Goal: Task Accomplishment & Management: Manage account settings

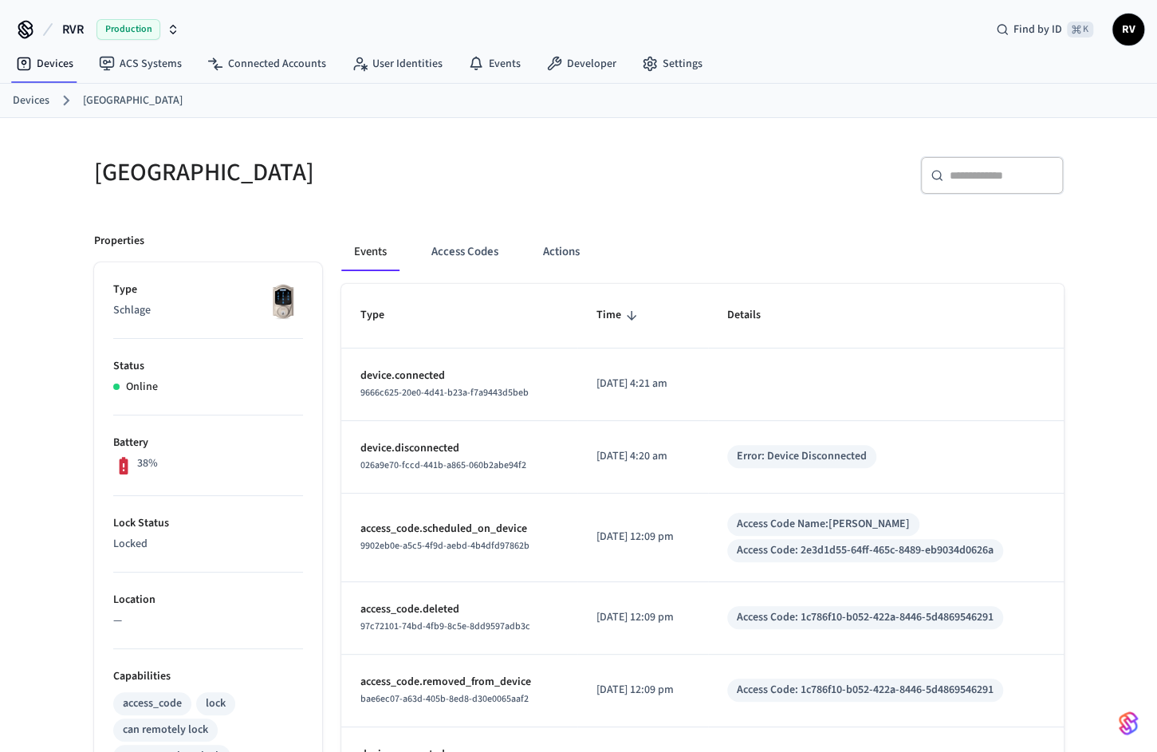
click at [34, 100] on link "Devices" at bounding box center [31, 100] width 37 height 17
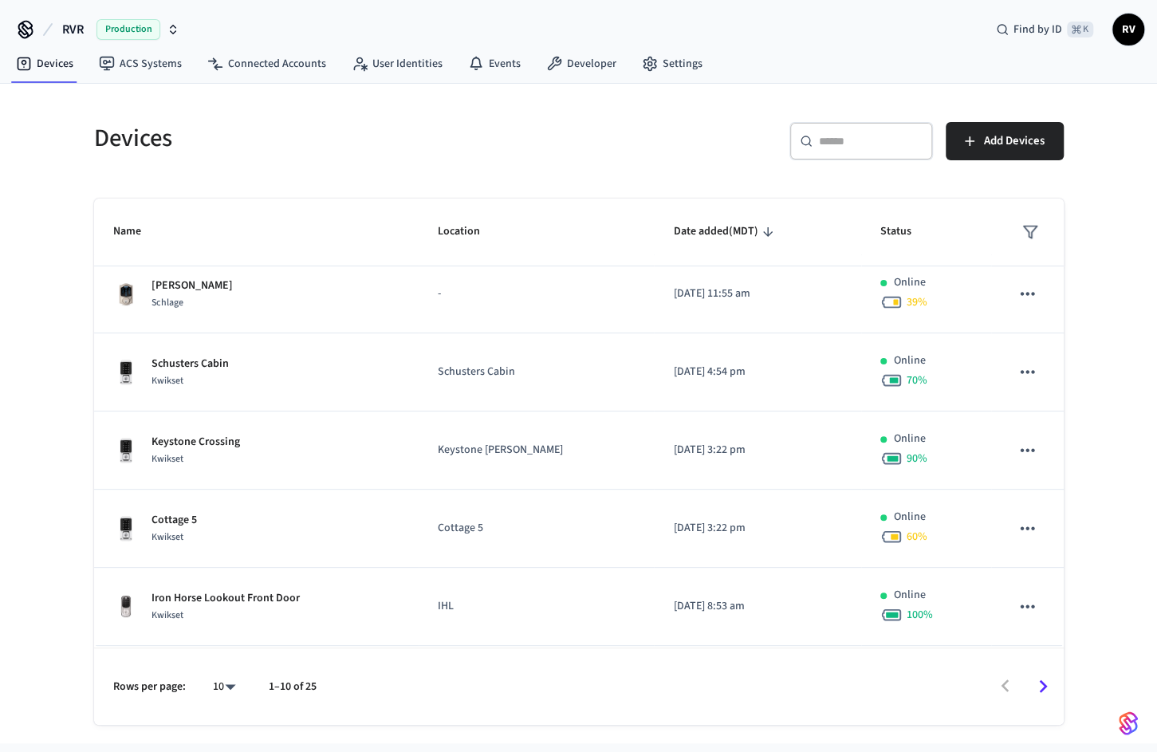
scroll to position [397, 0]
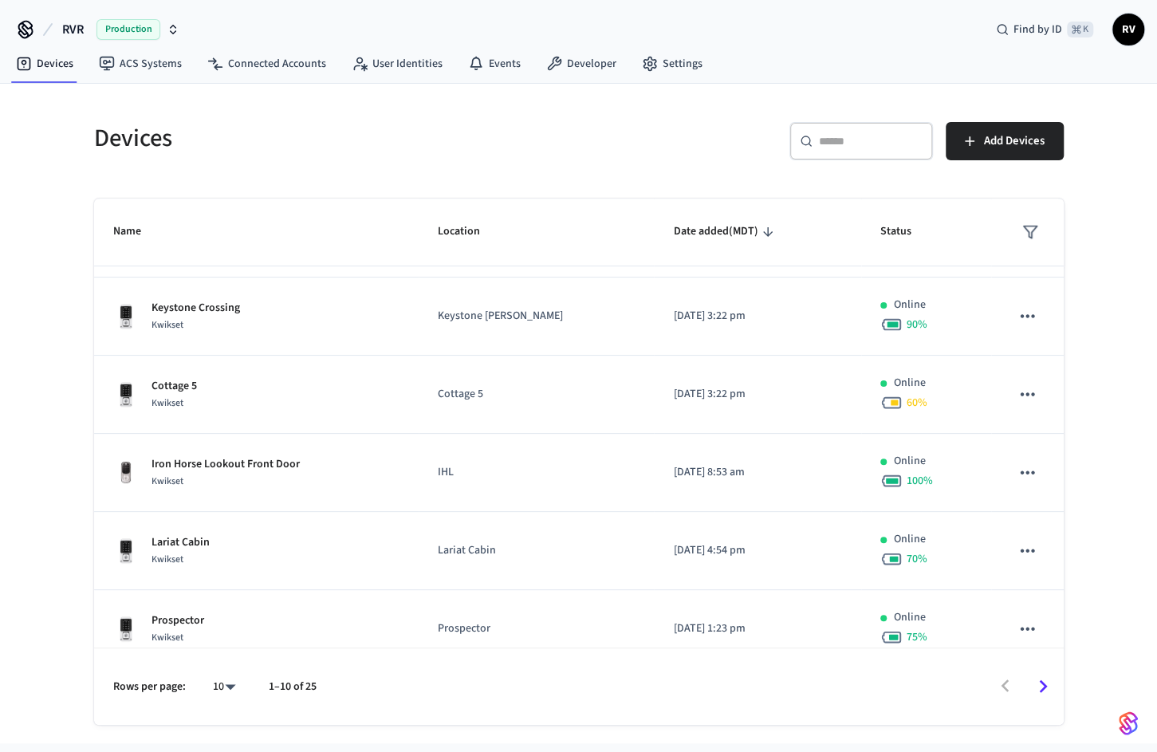
scroll to position [397, 0]
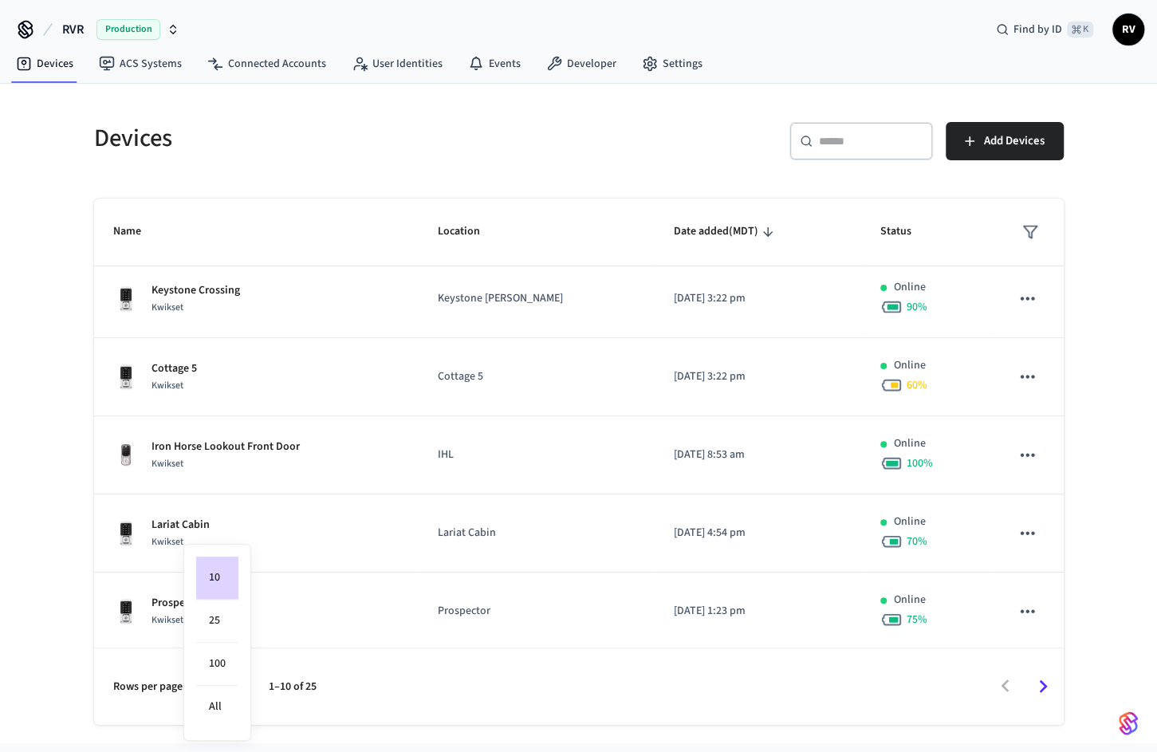
click at [218, 692] on body "RVR Production Find by ID ⌘ K RV Devices ACS Systems Connected Accounts User Id…" at bounding box center [578, 371] width 1157 height 743
click at [219, 671] on li "100" at bounding box center [217, 664] width 42 height 43
type input "***"
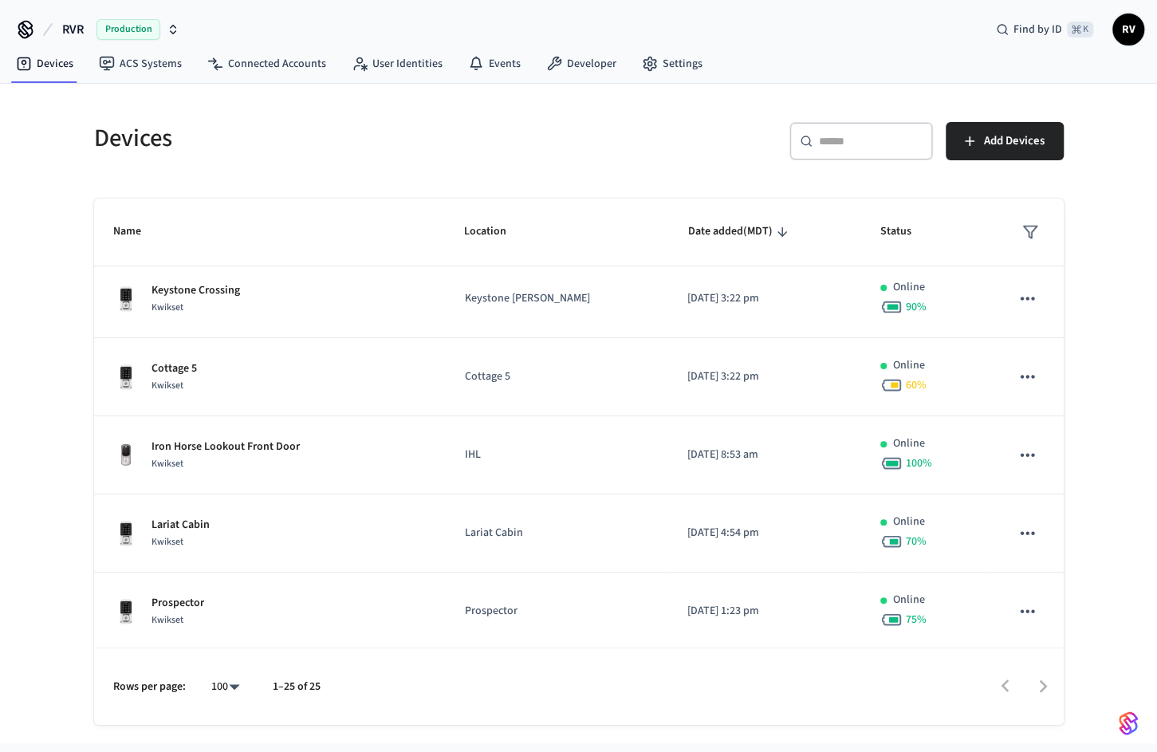
click at [881, 175] on div "Devices ​ ​ Add Devices Name Location Date added (MDT) Status Granite Springs K…" at bounding box center [578, 414] width 995 height 622
click at [852, 148] on div "​ ​" at bounding box center [861, 141] width 144 height 38
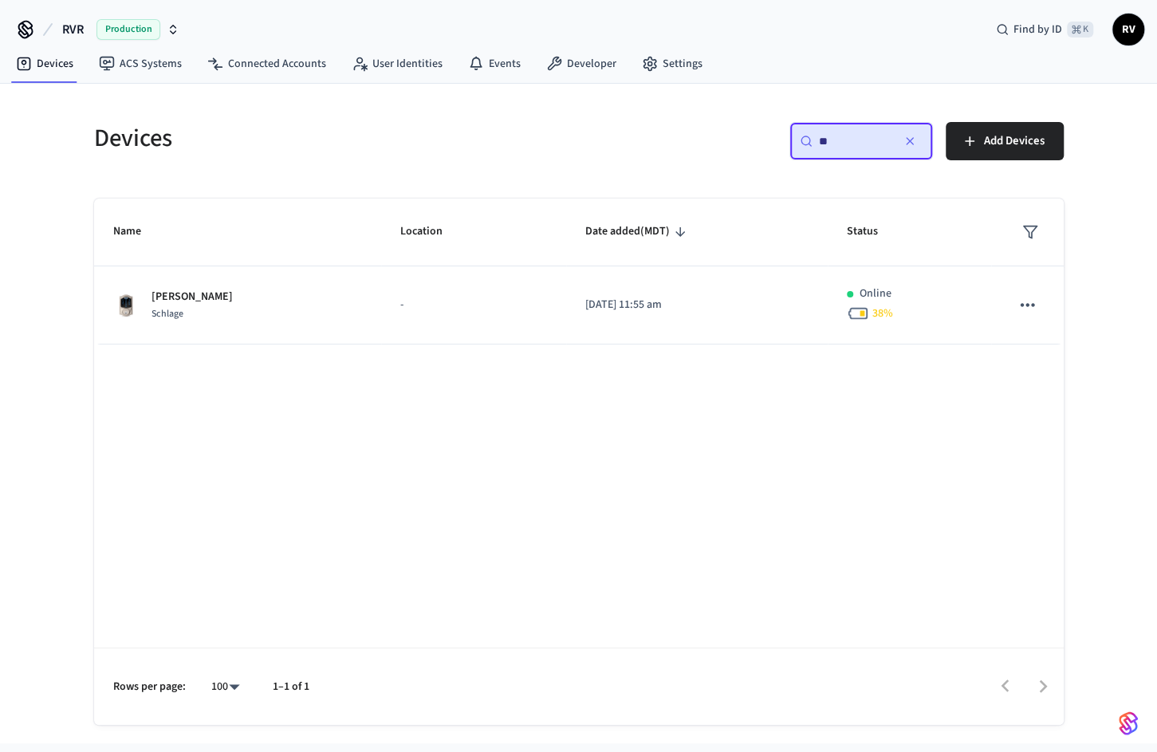
scroll to position [0, 0]
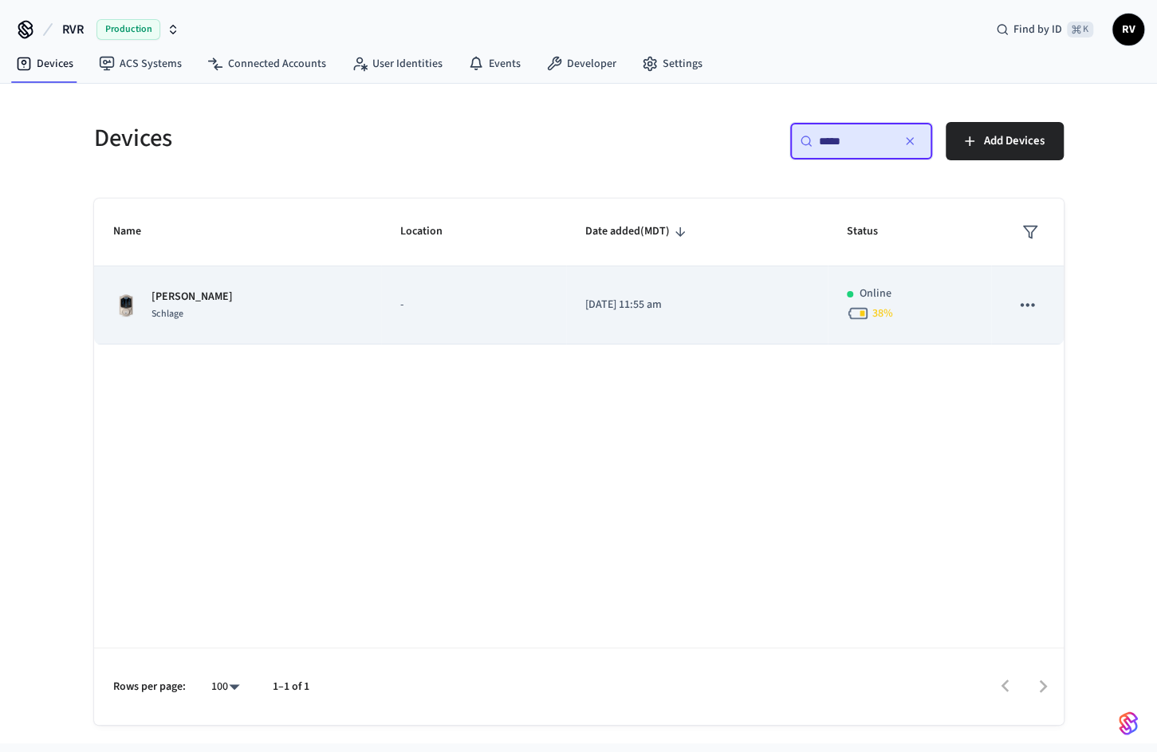
type input "*****"
click at [490, 336] on td "-" at bounding box center [473, 305] width 184 height 78
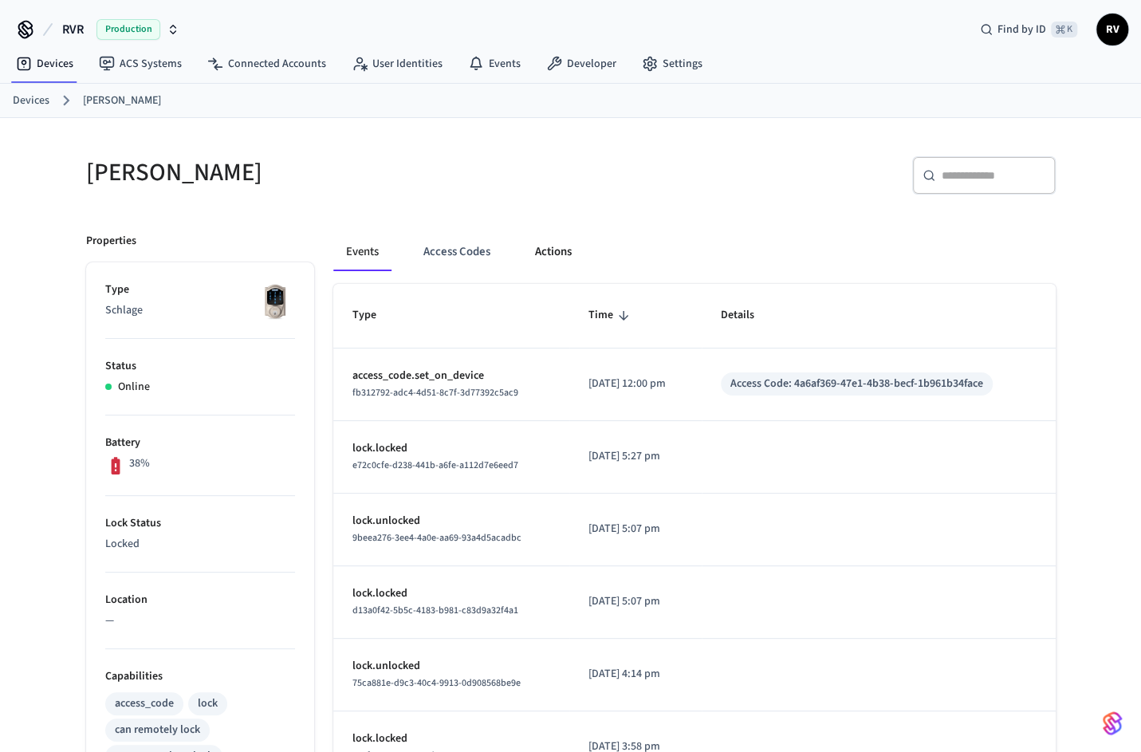
click at [548, 258] on button "Actions" at bounding box center [553, 252] width 62 height 38
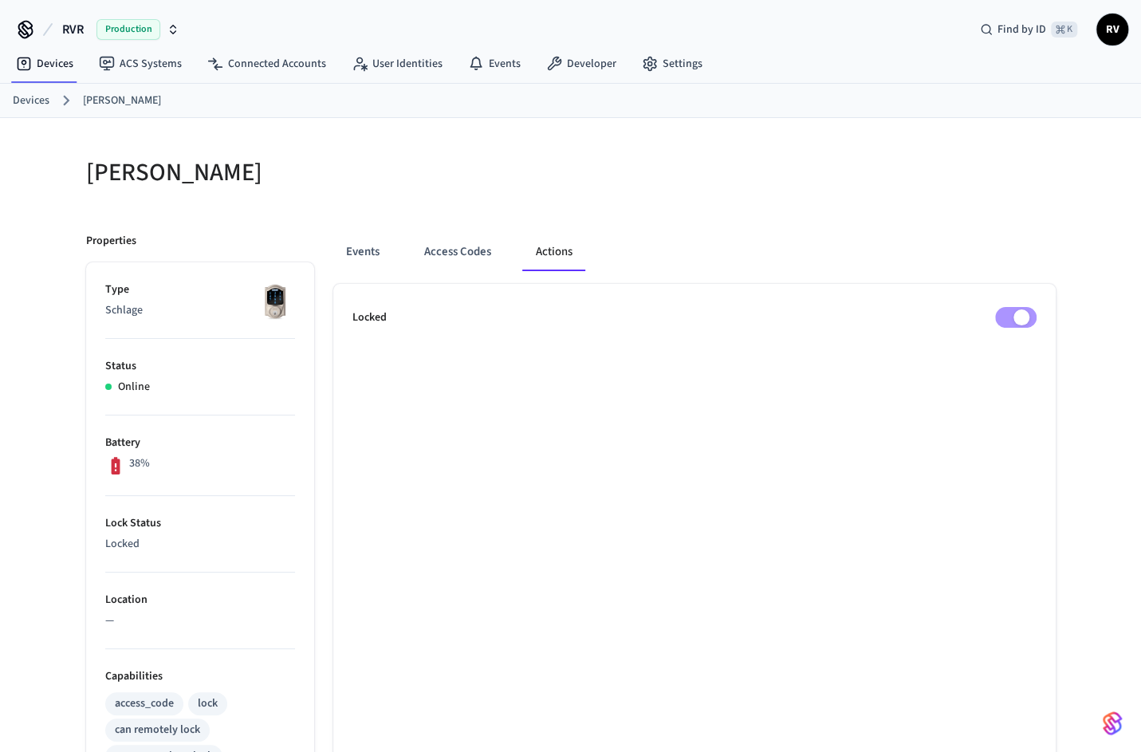
click at [1003, 328] on ul "Locked" at bounding box center [694, 725] width 722 height 882
click at [456, 258] on button "Access Codes" at bounding box center [457, 252] width 92 height 38
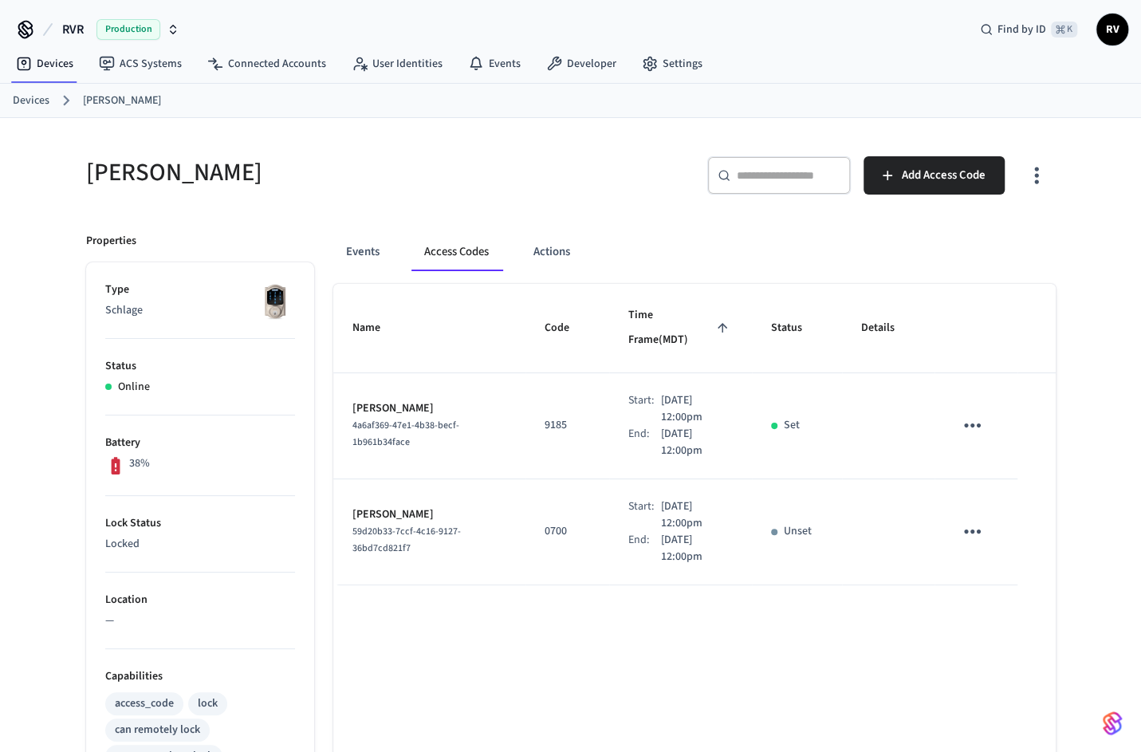
click at [344, 273] on div "Events Access Codes Actions" at bounding box center [694, 258] width 722 height 51
click at [352, 255] on button "Events" at bounding box center [362, 252] width 59 height 38
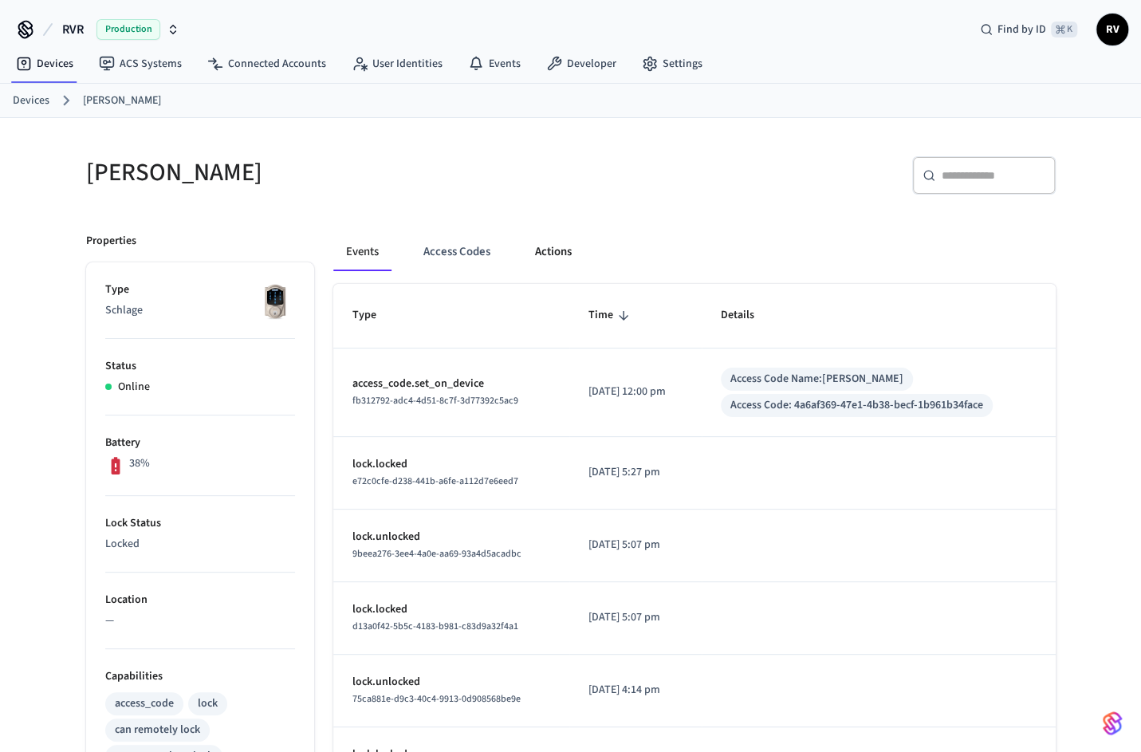
click at [529, 237] on button "Actions" at bounding box center [553, 252] width 62 height 38
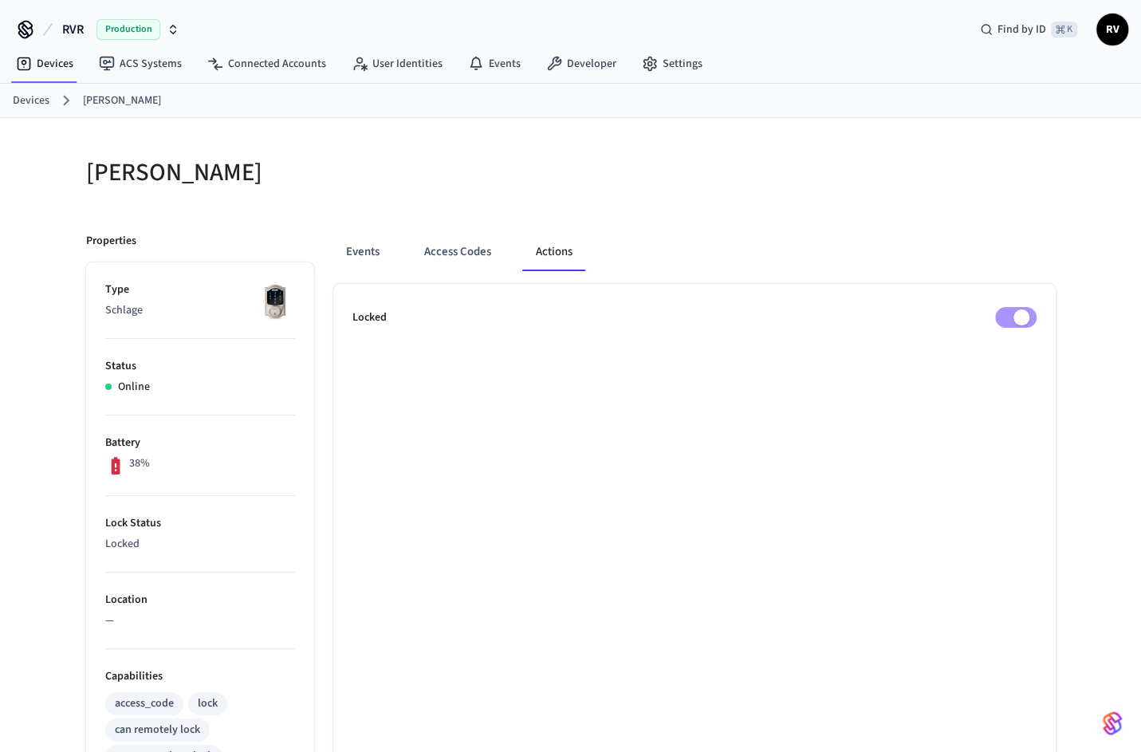
click at [1024, 328] on ul "Locked" at bounding box center [694, 725] width 722 height 882
click at [467, 273] on div "Events Access Codes Actions" at bounding box center [694, 258] width 722 height 51
click at [467, 265] on button "Access Codes" at bounding box center [457, 252] width 92 height 38
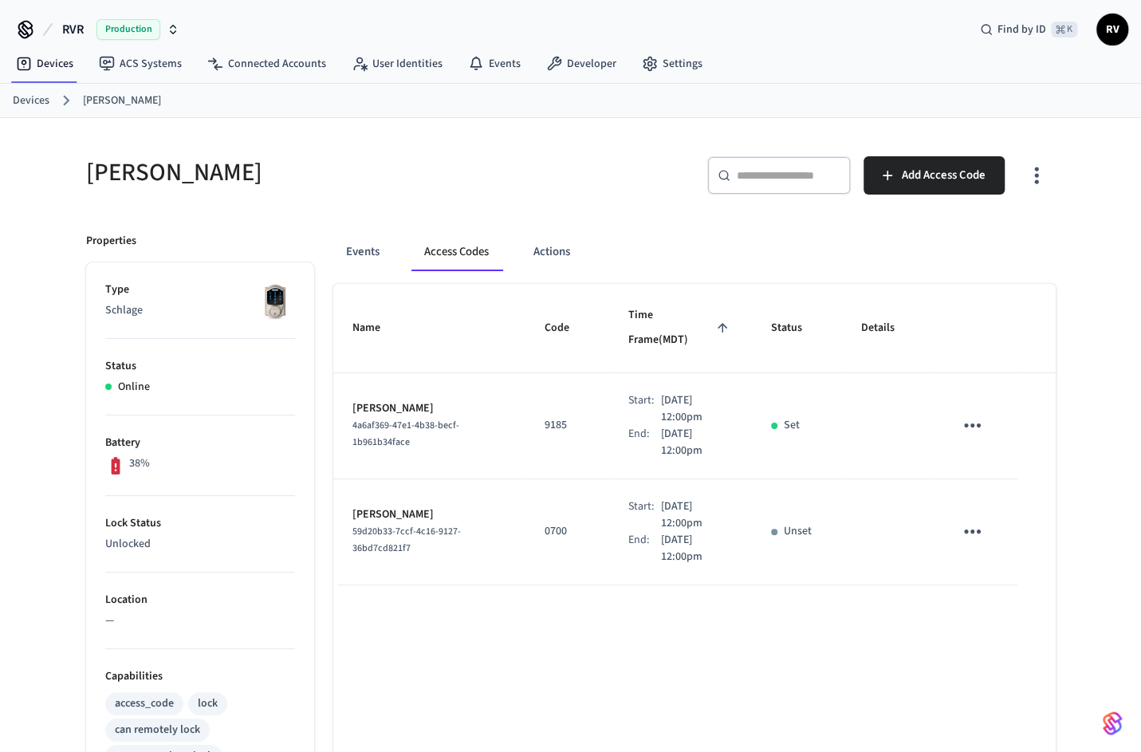
click at [45, 100] on link "Devices" at bounding box center [31, 100] width 37 height 17
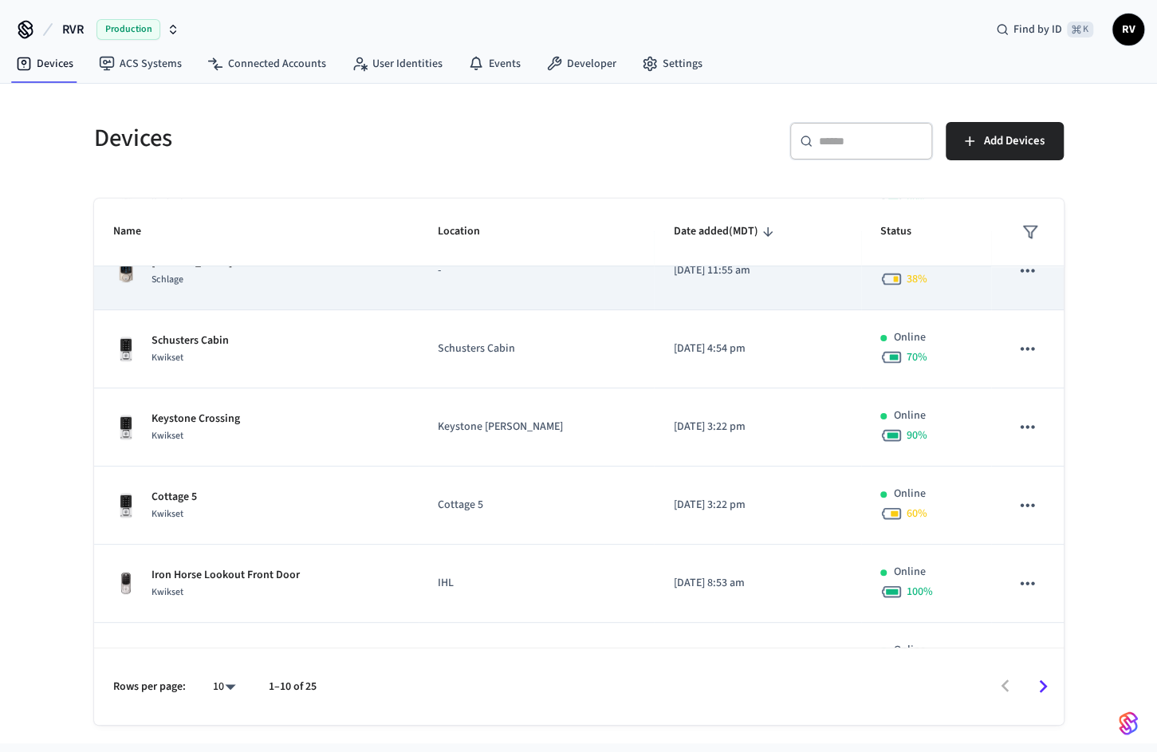
scroll to position [397, 0]
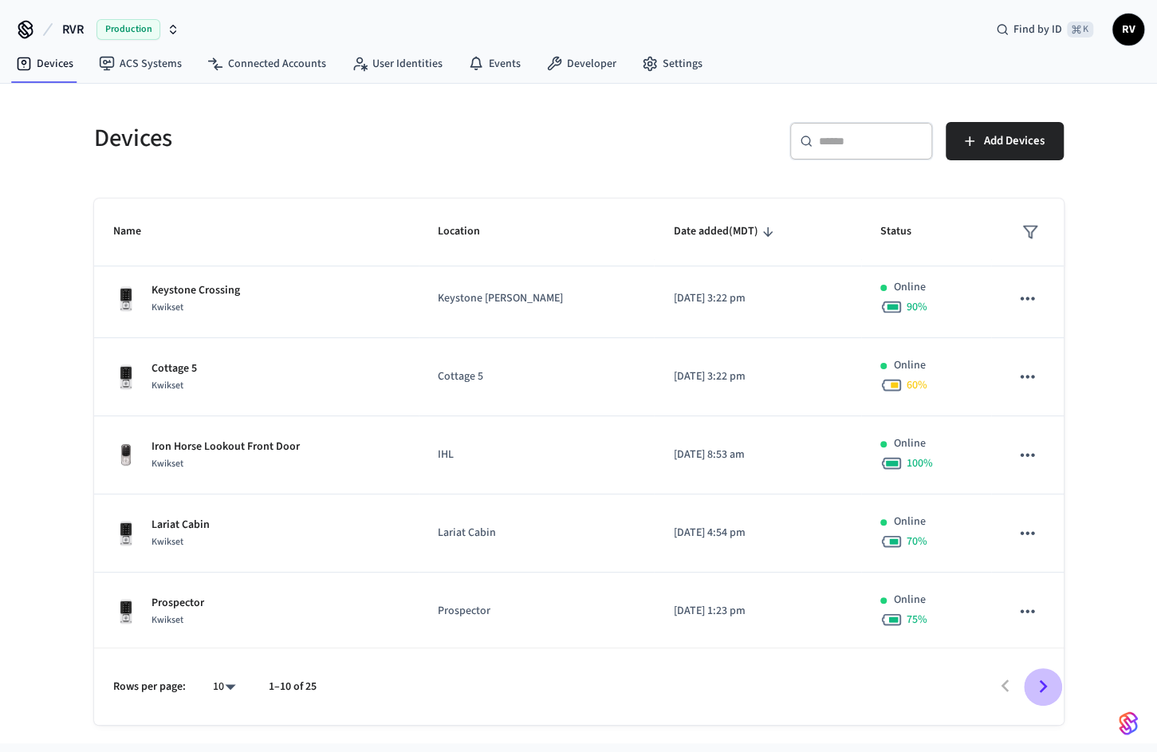
click at [1048, 695] on icon "Go to next page" at bounding box center [1042, 686] width 25 height 25
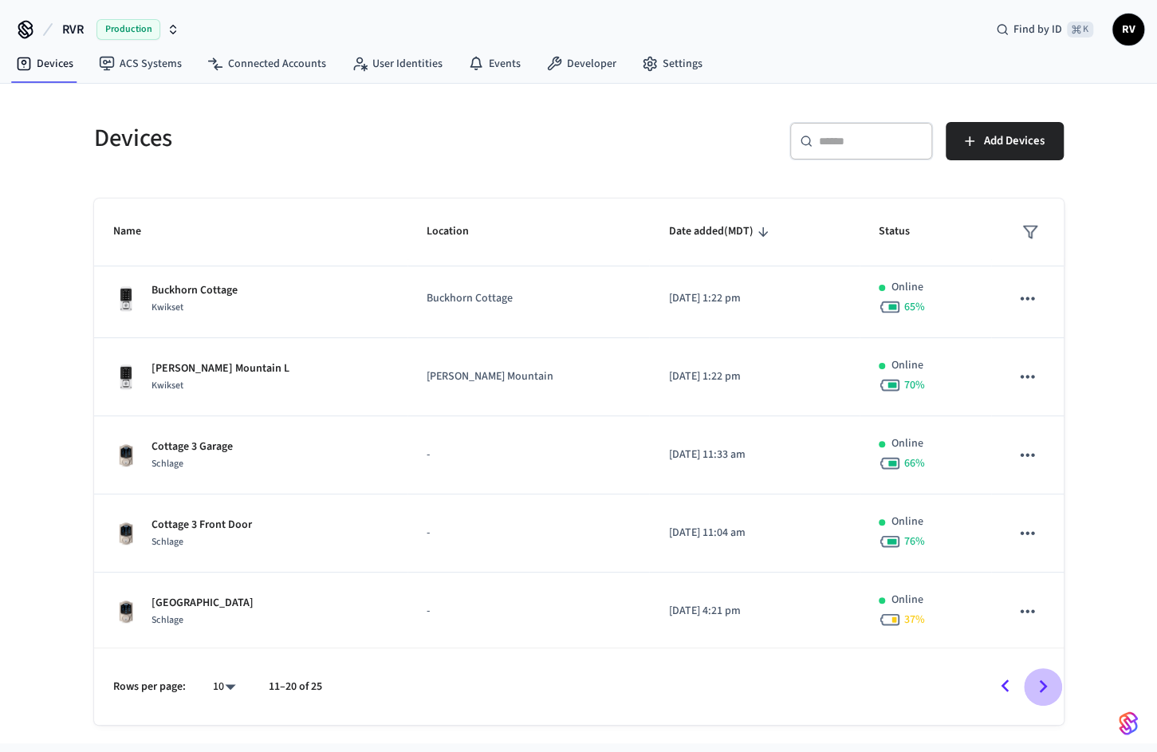
click at [1035, 678] on icon "Go to next page" at bounding box center [1042, 686] width 25 height 25
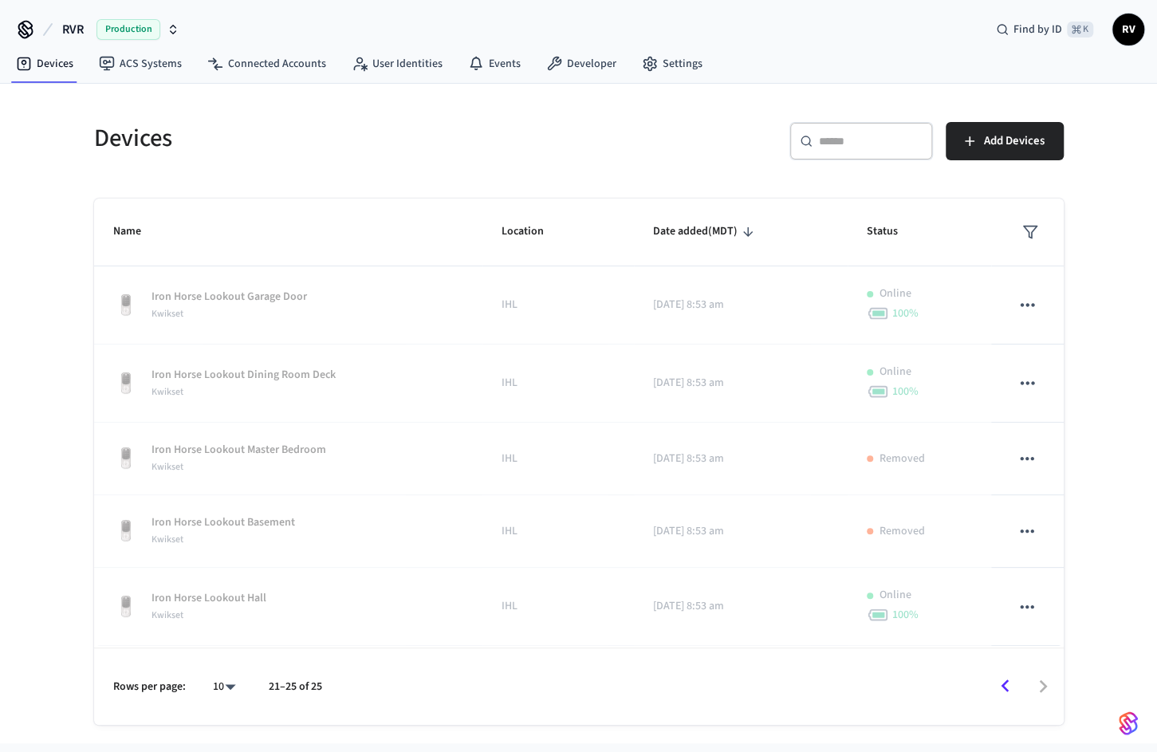
click at [1006, 678] on icon "Go to previous page" at bounding box center [1005, 686] width 25 height 25
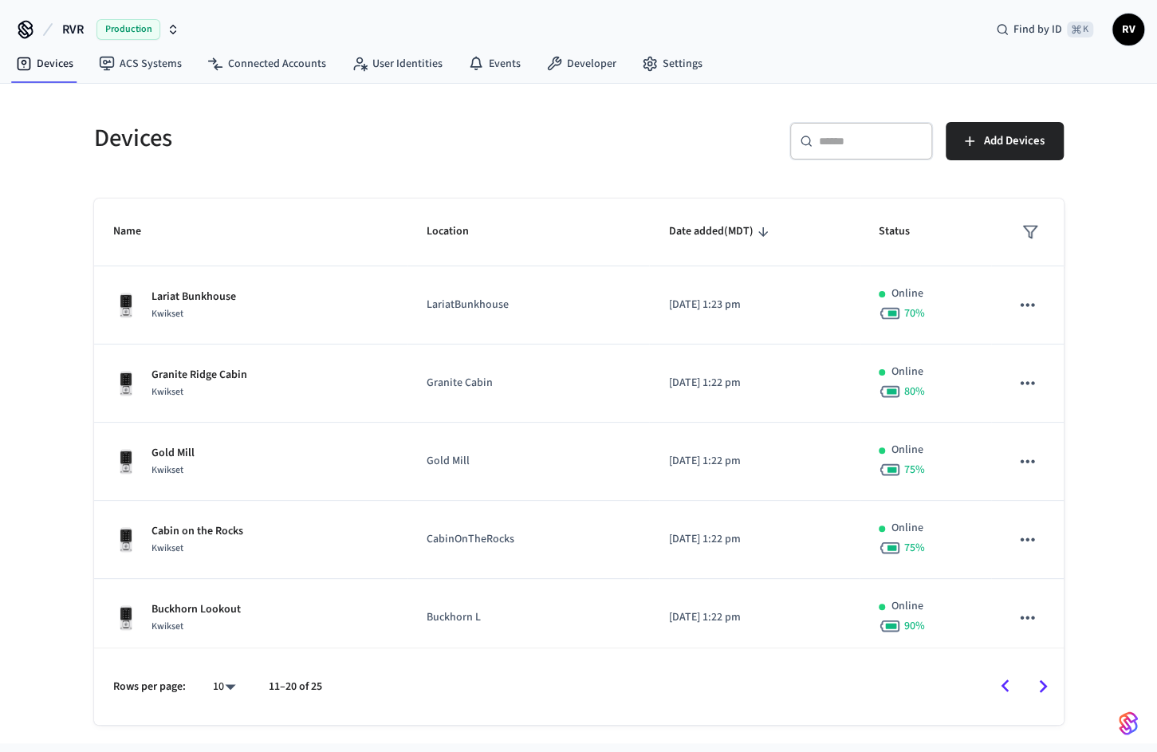
click at [1002, 691] on icon "Go to previous page" at bounding box center [1005, 686] width 25 height 25
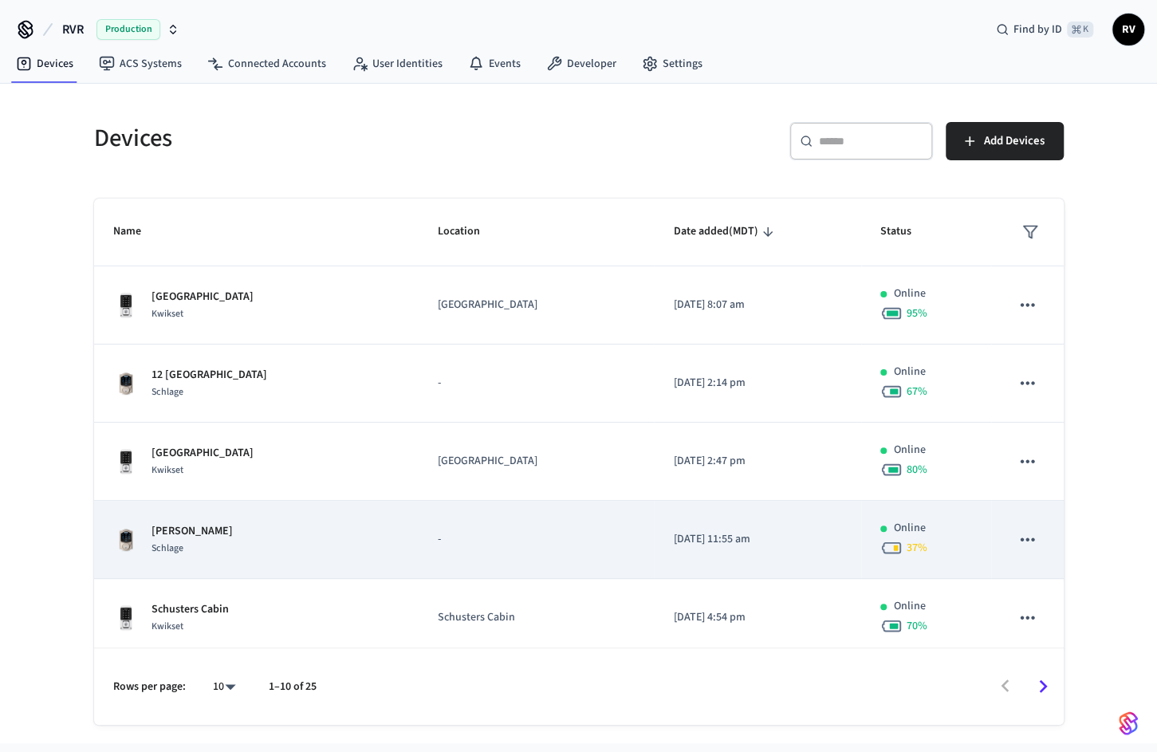
scroll to position [397, 0]
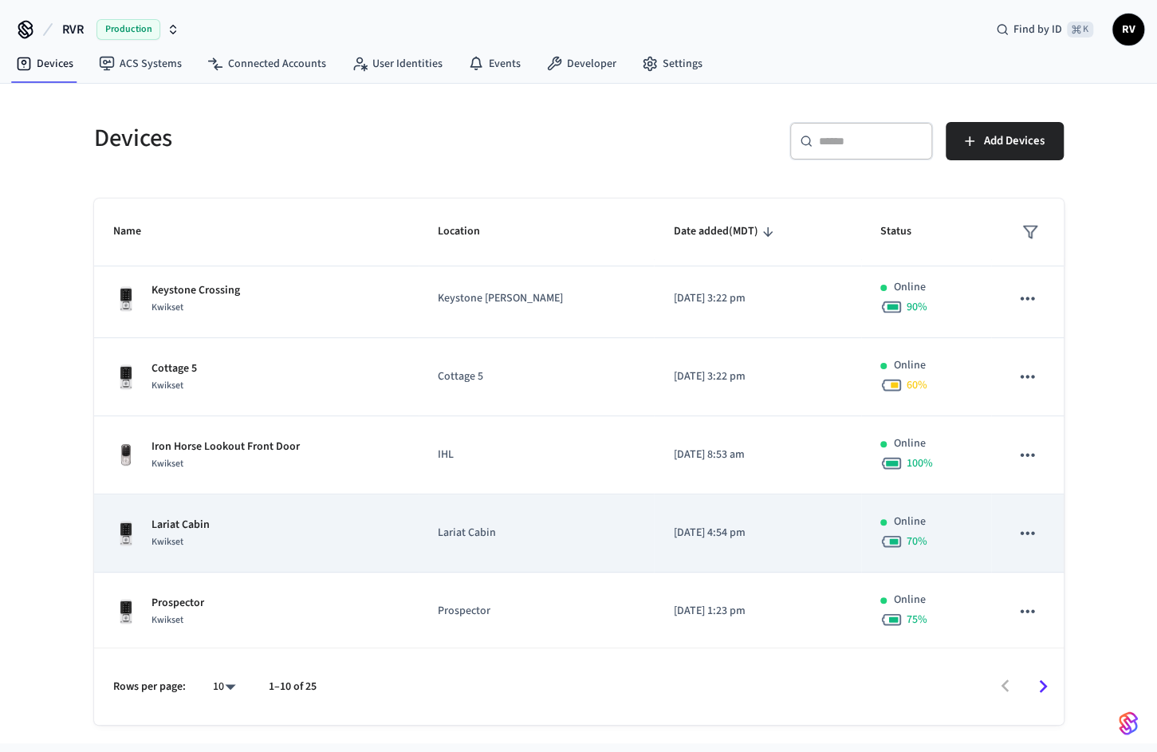
click at [365, 541] on div "Lariat Cabin Kwikset" at bounding box center [256, 533] width 286 height 33
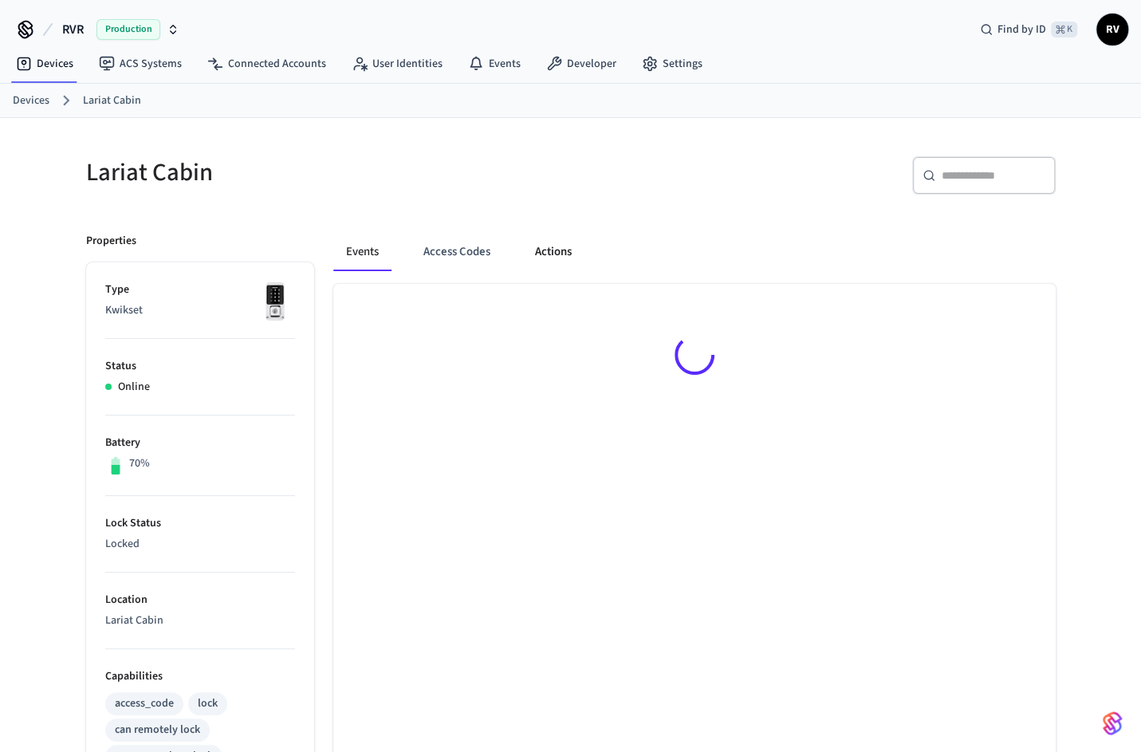
click at [572, 238] on button "Actions" at bounding box center [553, 252] width 62 height 38
click at [457, 245] on button "Access Codes" at bounding box center [457, 252] width 92 height 38
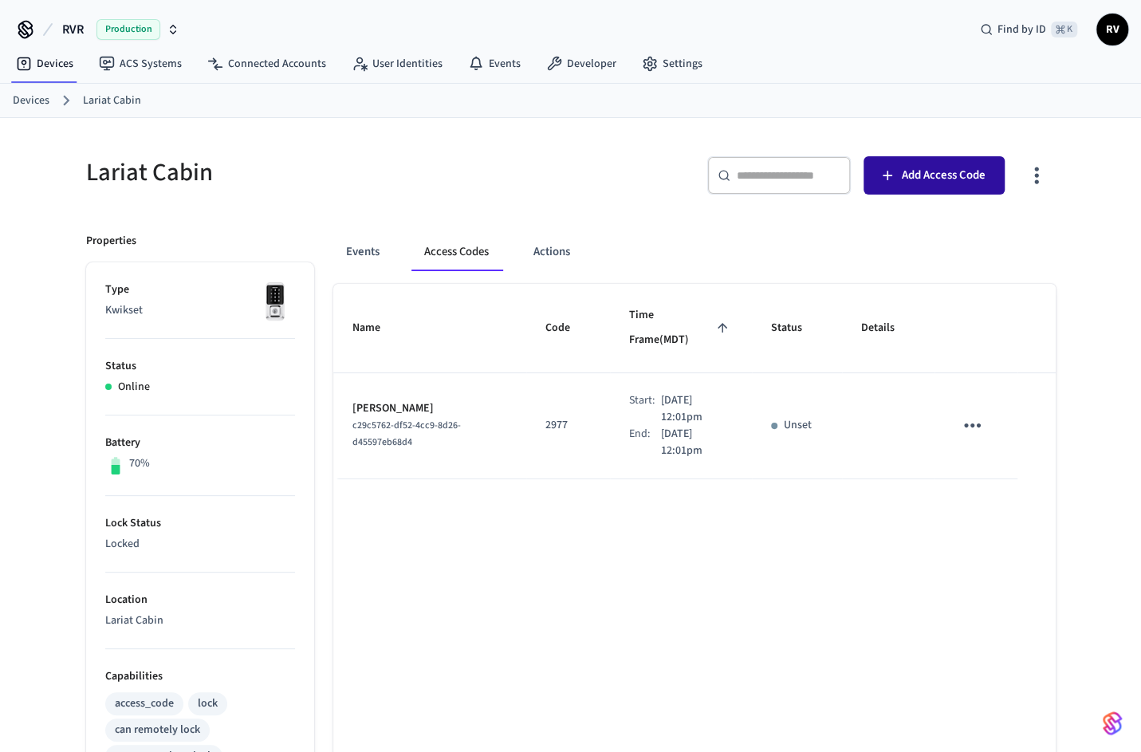
click at [959, 175] on span "Add Access Code" at bounding box center [944, 175] width 84 height 21
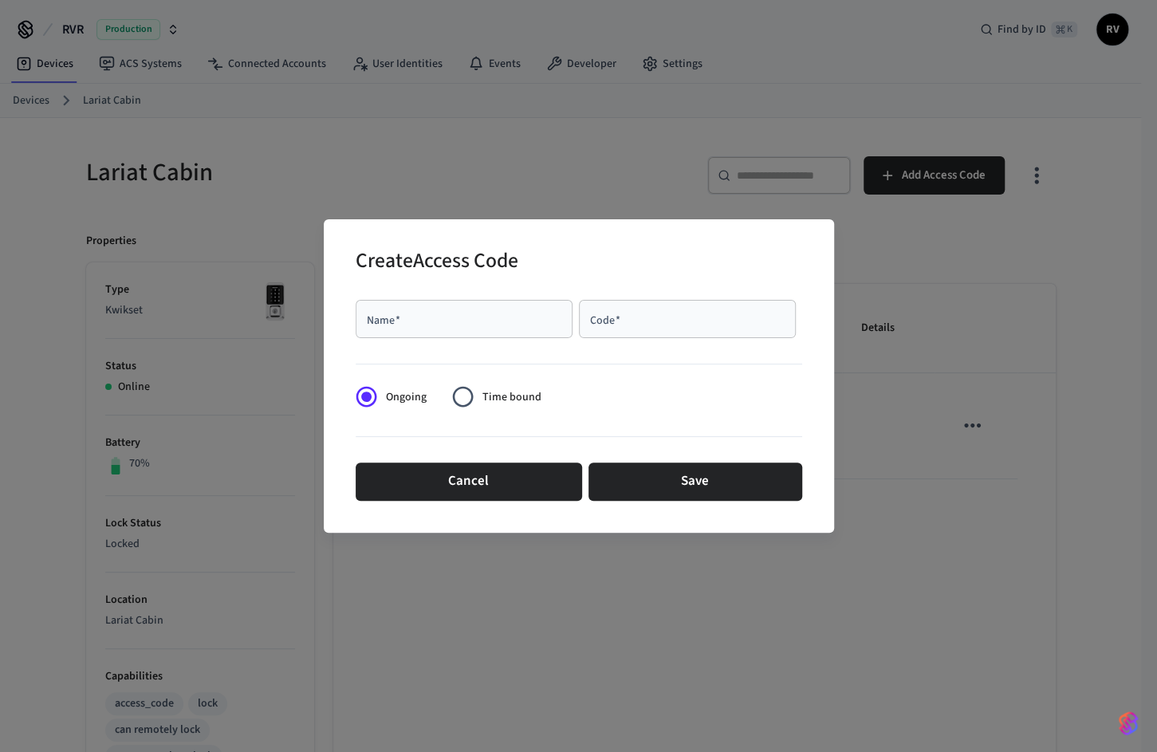
click at [432, 304] on div "Name   *" at bounding box center [464, 319] width 217 height 38
type input "**"
click at [643, 330] on div "Code   *" at bounding box center [687, 319] width 217 height 38
paste input "****"
type input "****"
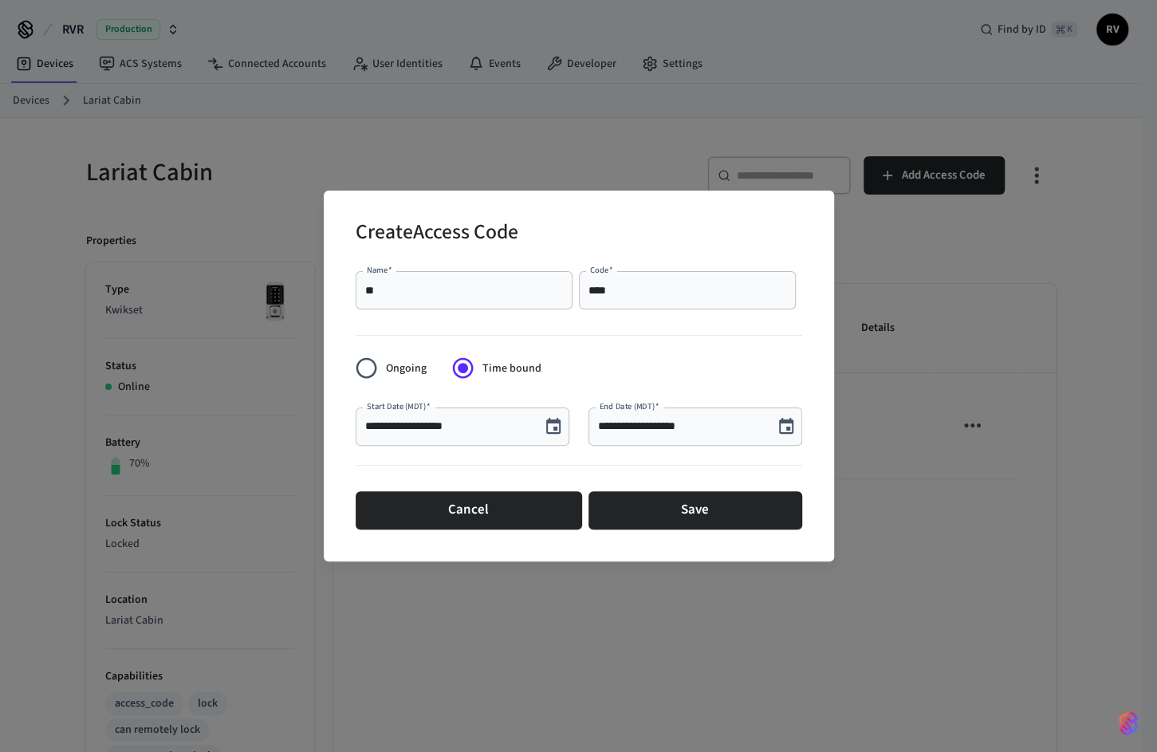
click at [785, 431] on icon "Choose date, selected date is Sep 16, 2025" at bounding box center [786, 426] width 14 height 16
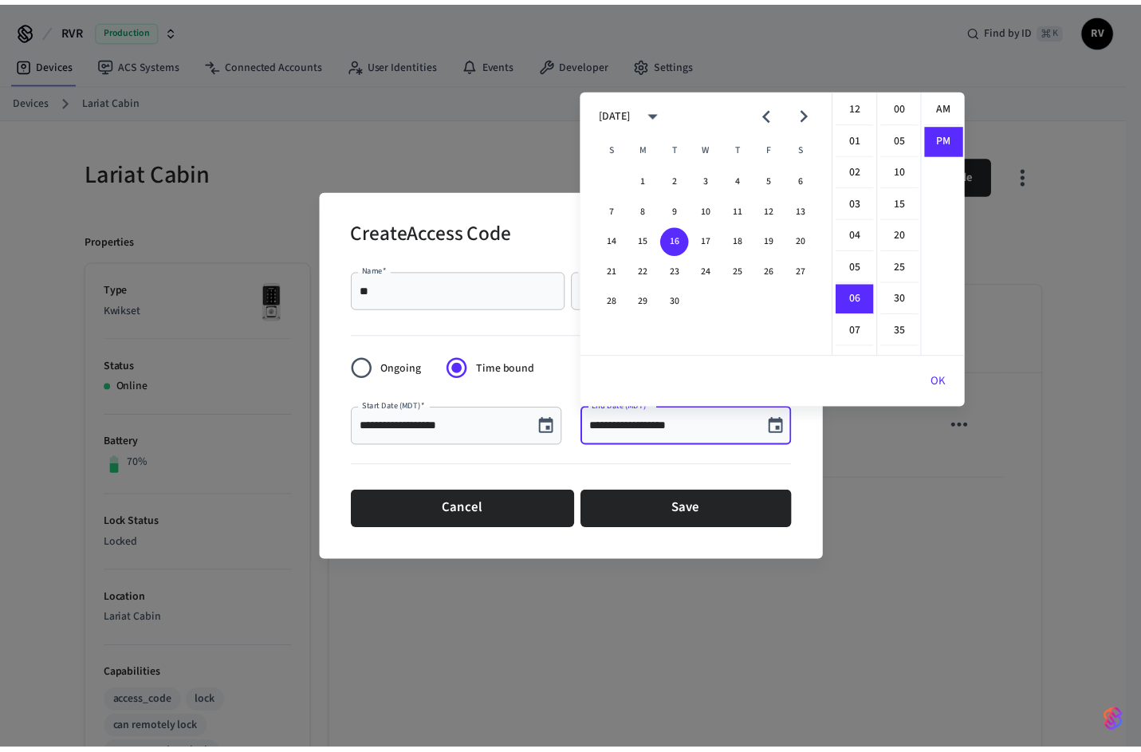
scroll to position [29, 0]
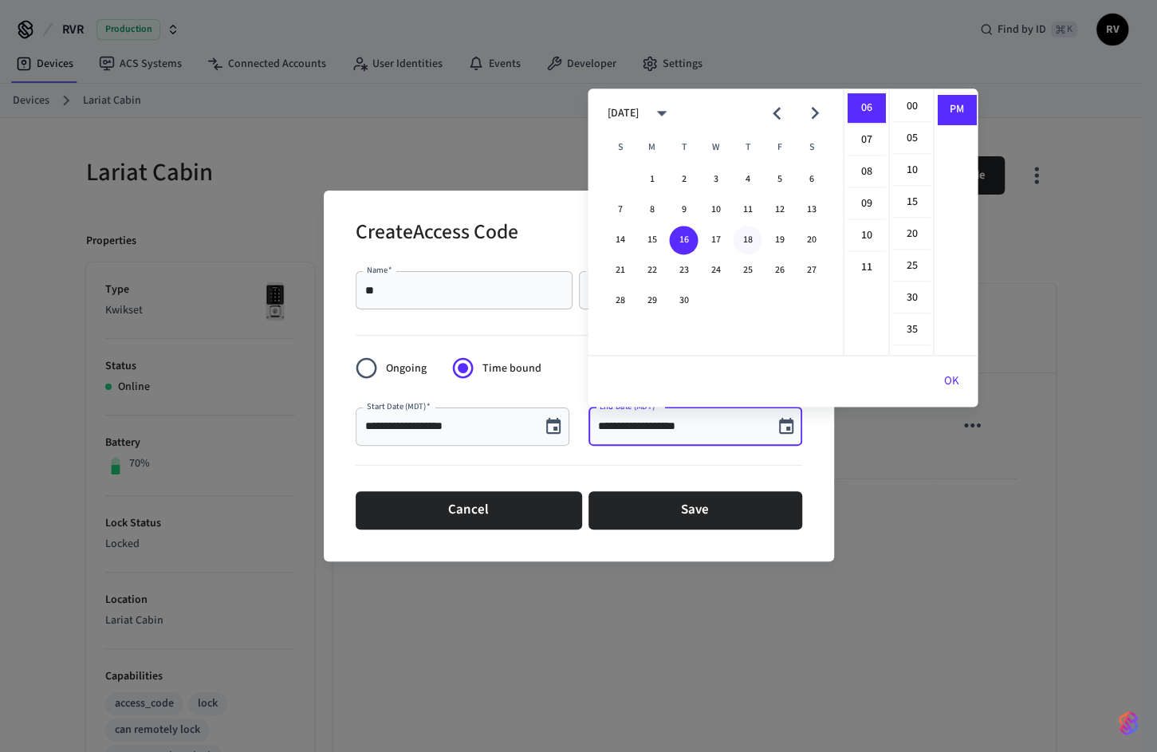
click at [749, 245] on button "18" at bounding box center [747, 240] width 29 height 29
type input "**********"
click at [943, 374] on button "OK" at bounding box center [950, 381] width 53 height 38
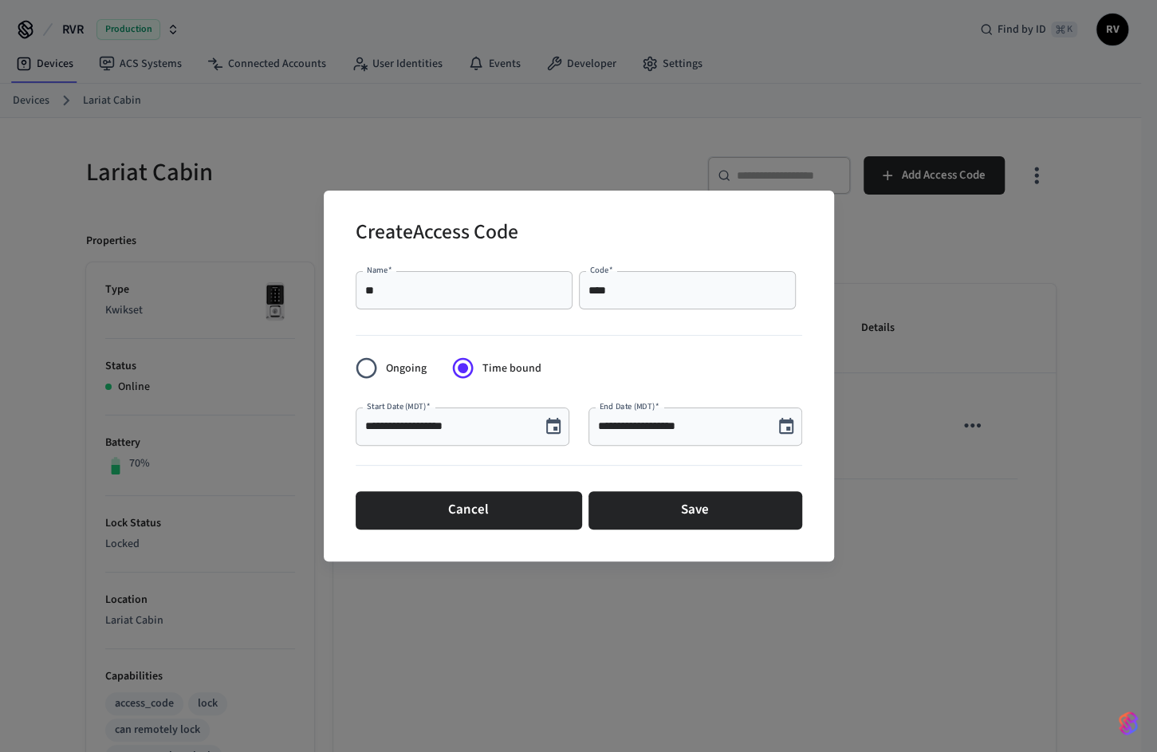
click at [738, 533] on div "Cancel Save" at bounding box center [579, 510] width 446 height 51
click at [738, 522] on button "Save" at bounding box center [695, 510] width 214 height 38
